Goal: Task Accomplishment & Management: Manage account settings

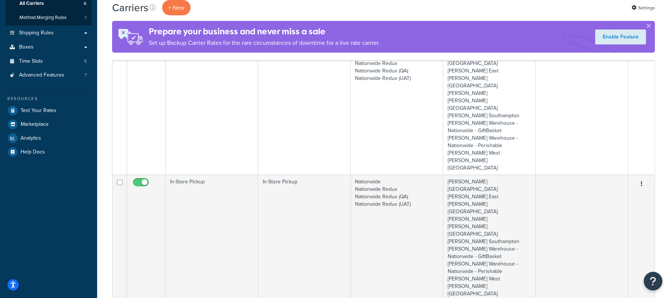
scroll to position [199, 0]
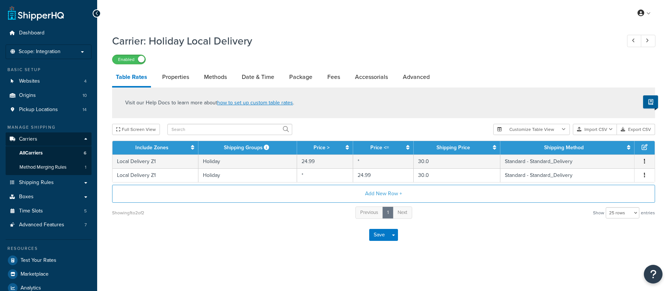
select select "25"
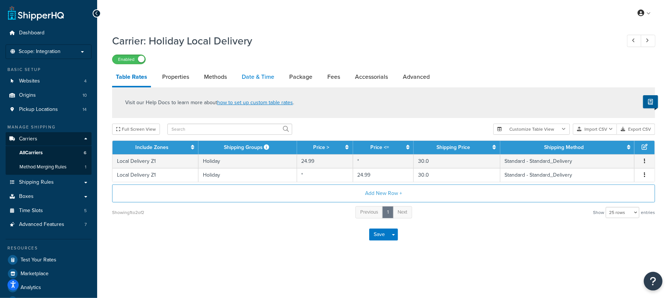
click at [252, 74] on link "Date & Time" at bounding box center [258, 77] width 40 height 18
select select "yMd"
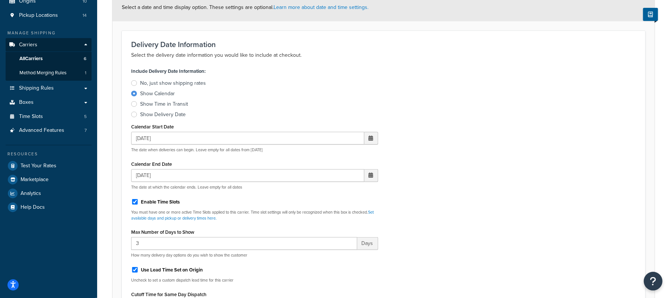
scroll to position [99, 0]
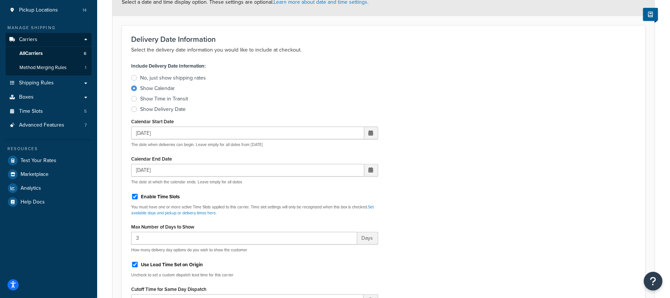
click at [369, 132] on span at bounding box center [371, 132] width 4 height 5
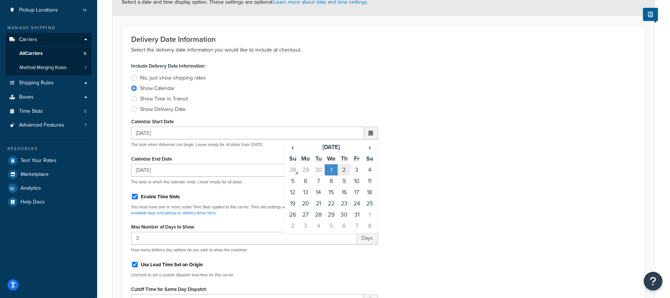
click at [344, 169] on td "2" at bounding box center [344, 169] width 13 height 11
type input "[DATE]"
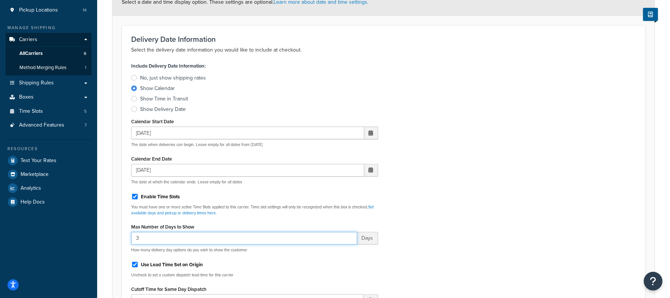
drag, startPoint x: 142, startPoint y: 238, endPoint x: 93, endPoint y: 239, distance: 49.7
type input "2"
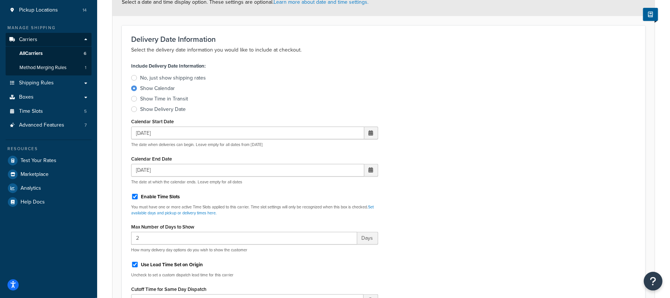
click at [439, 180] on div "Include Delivery Date Information: No, just show shipping rates Show Calendar S…" at bounding box center [383, 217] width 516 height 314
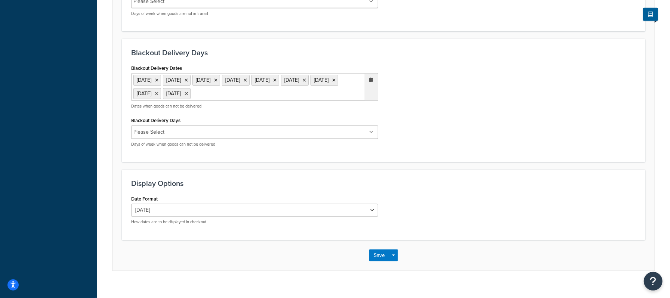
scroll to position [580, 0]
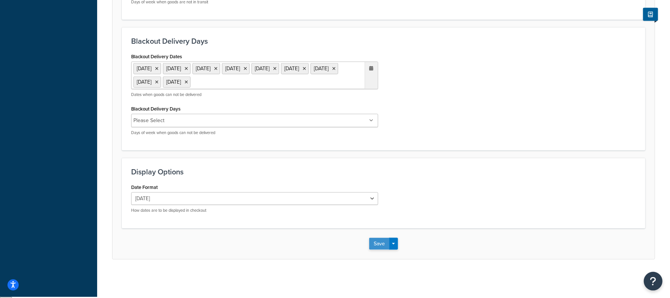
click at [379, 246] on button "Save" at bounding box center [379, 244] width 20 height 12
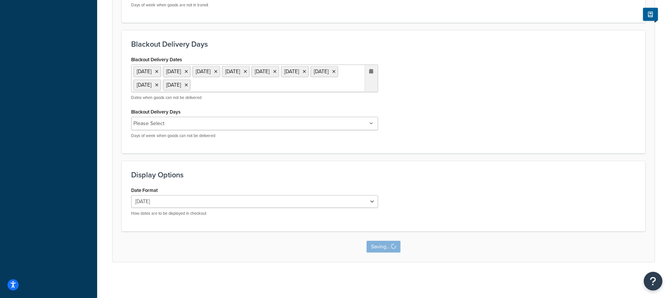
scroll to position [0, 0]
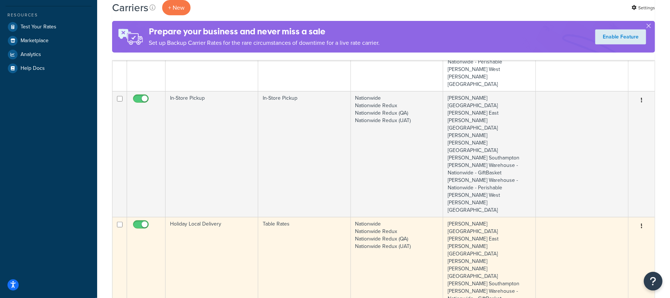
scroll to position [299, 0]
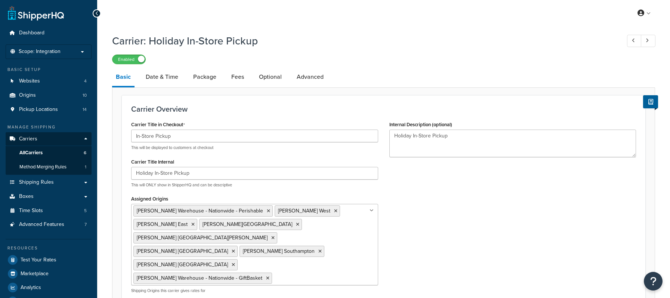
select select "pickup"
click at [168, 79] on link "Date & Time" at bounding box center [162, 77] width 40 height 18
select select "calendar"
select select "yMd"
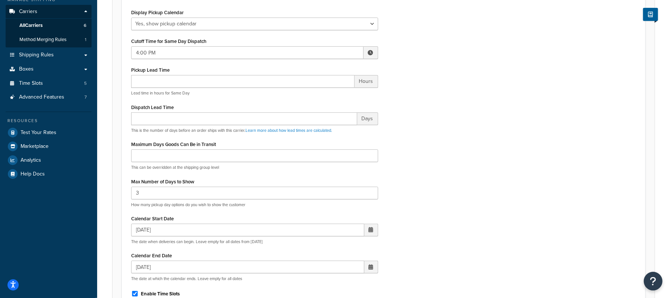
scroll to position [149, 0]
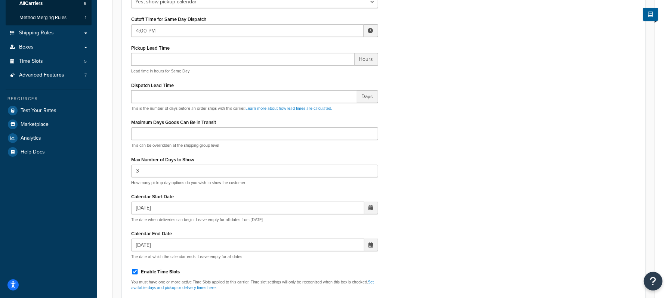
click at [370, 210] on span at bounding box center [371, 207] width 4 height 5
click at [345, 246] on td "2" at bounding box center [344, 244] width 13 height 11
type input "[DATE]"
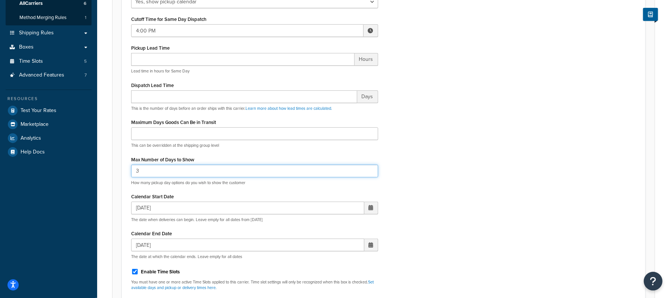
drag, startPoint x: 138, startPoint y: 172, endPoint x: 123, endPoint y: 172, distance: 15.3
click at [123, 172] on div "Display Pickup Calendar No, just show shipping rates Yes, show pickup calendar …" at bounding box center [383, 140] width 523 height 330
type input "2"
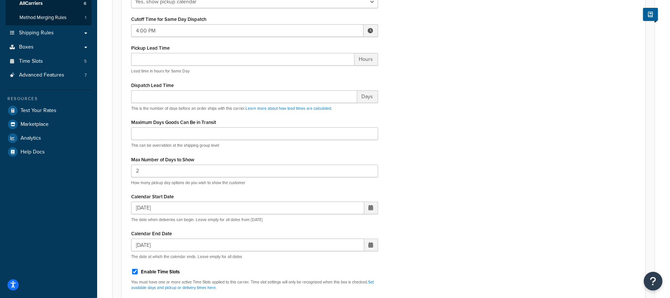
click at [498, 105] on div "Display Pickup Calendar No, just show shipping rates Yes, show pickup calendar …" at bounding box center [383, 140] width 516 height 311
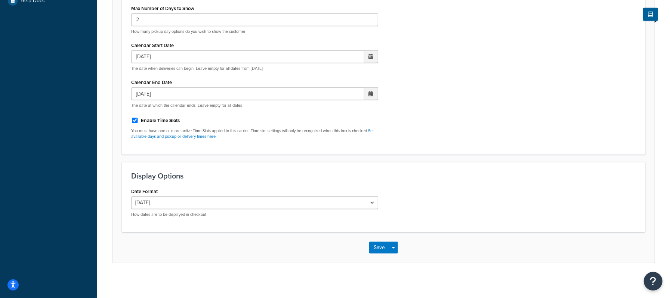
scroll to position [303, 0]
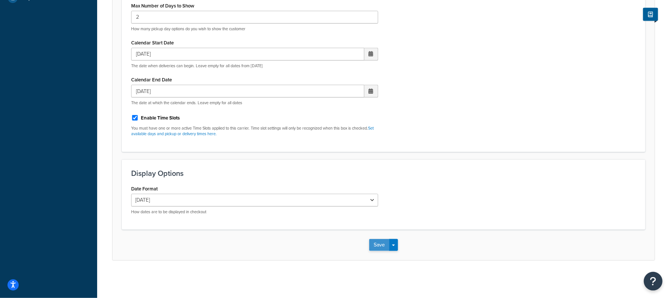
click at [382, 246] on button "Save" at bounding box center [379, 245] width 20 height 12
